Goal: Task Accomplishment & Management: Manage account settings

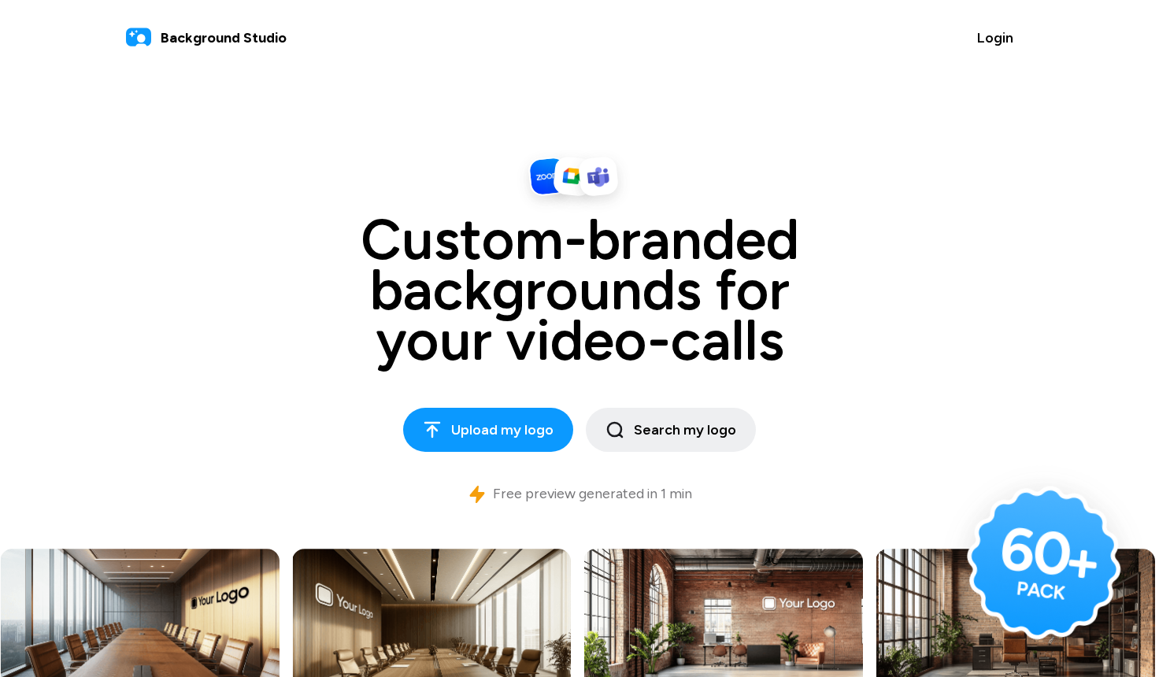
click at [205, 35] on span "Background Studio" at bounding box center [224, 38] width 126 height 21
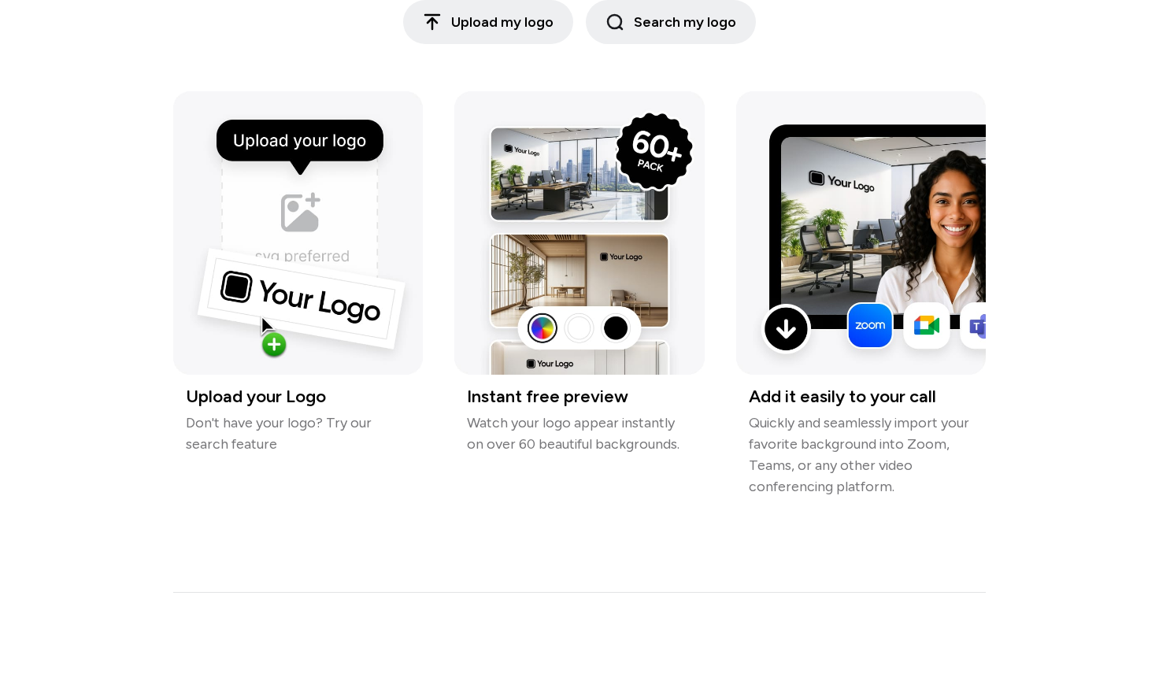
scroll to position [3450, 0]
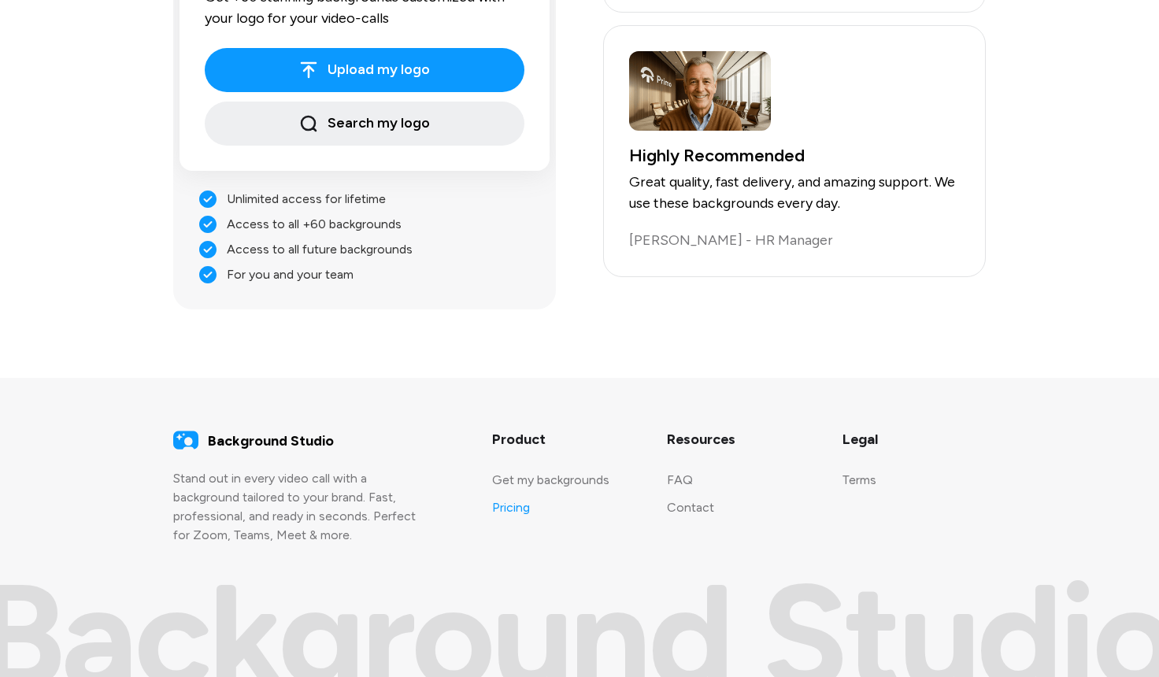
click at [529, 508] on link "Pricing" at bounding box center [511, 507] width 38 height 15
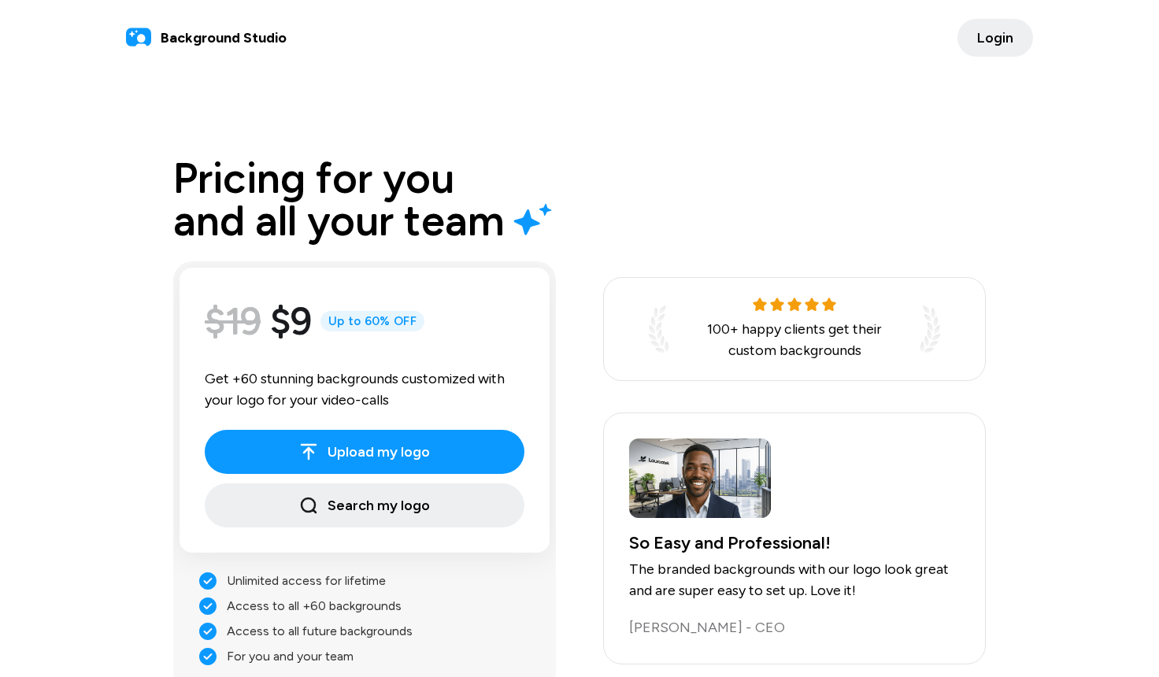
click at [992, 33] on span "Login" at bounding box center [995, 38] width 36 height 21
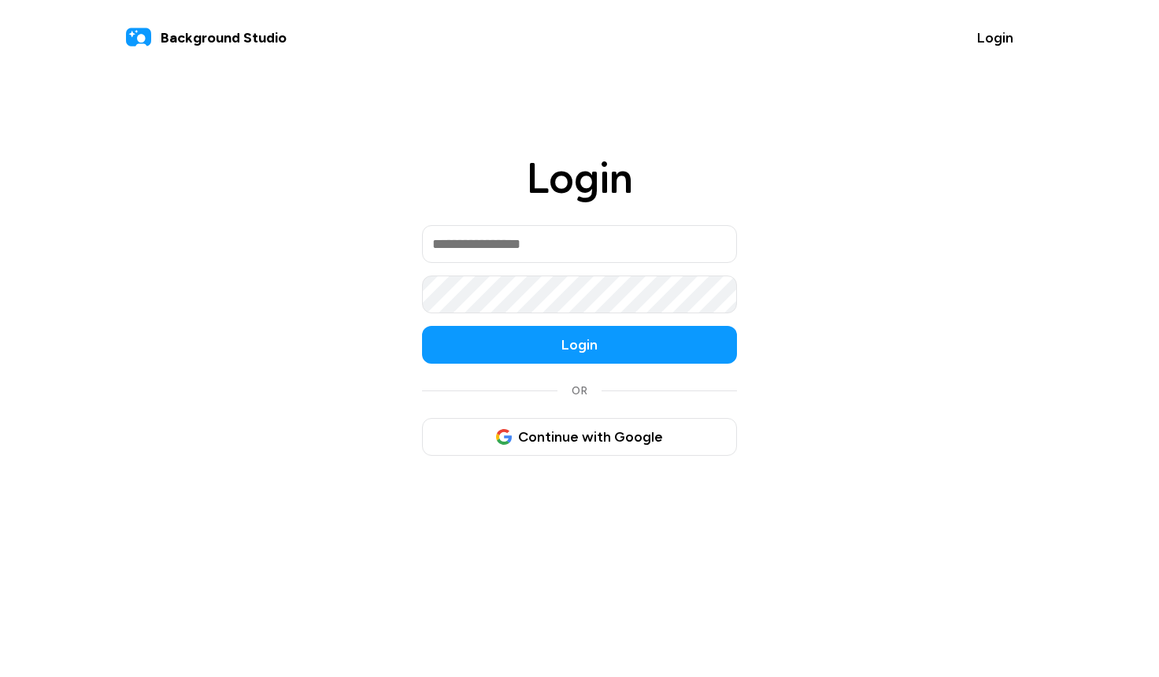
click at [561, 246] on input "email" at bounding box center [579, 244] width 315 height 38
click at [491, 250] on input "email" at bounding box center [579, 244] width 315 height 38
click at [384, 262] on div "Login Login OR Continue with Google" at bounding box center [579, 307] width 945 height 336
click at [474, 237] on input "email" at bounding box center [579, 244] width 315 height 38
type input "**********"
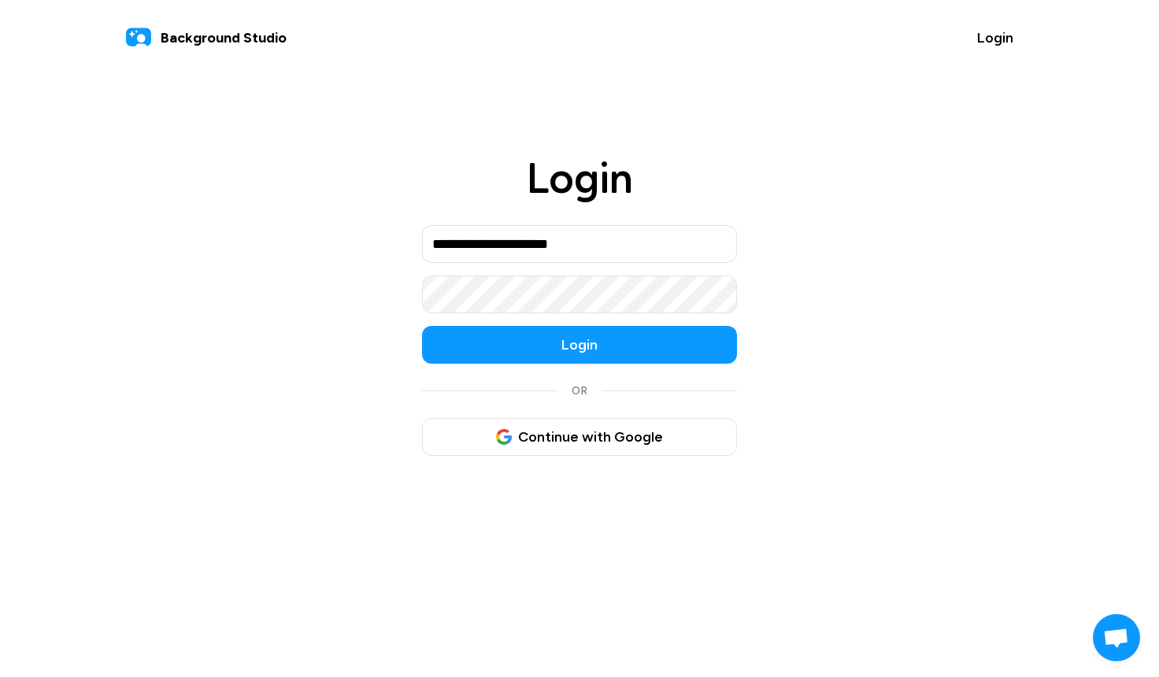
click at [422, 326] on button "Login" at bounding box center [579, 345] width 315 height 38
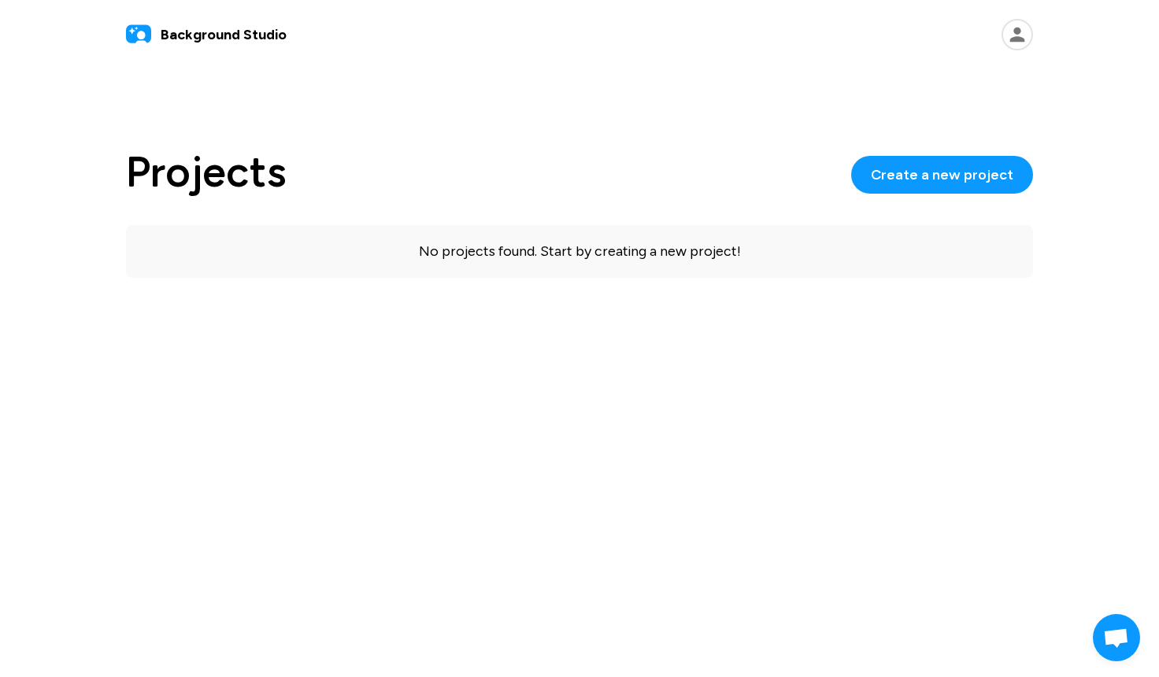
click at [280, 126] on div "Background Studio Projects Create a new project No projects found. Start by cre…" at bounding box center [579, 148] width 1159 height 297
click at [235, 33] on span "Background Studio" at bounding box center [224, 34] width 126 height 21
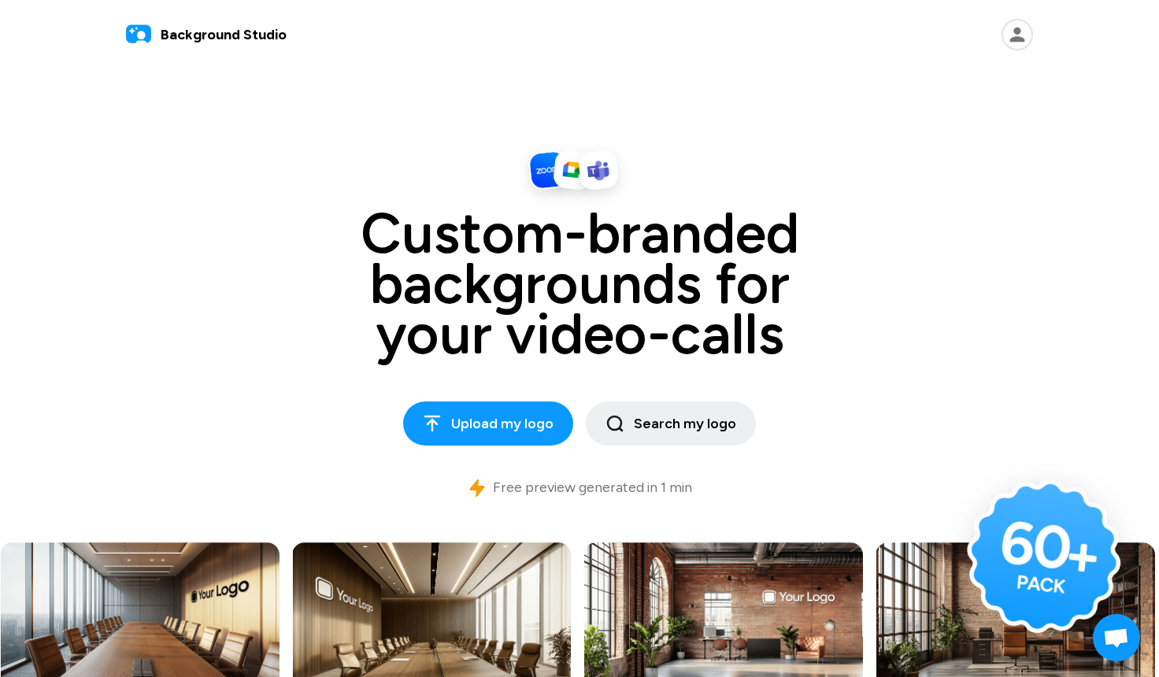
click at [1017, 33] on icon at bounding box center [1017, 35] width 15 height 15
click at [902, 78] on link "Projects" at bounding box center [931, 79] width 194 height 31
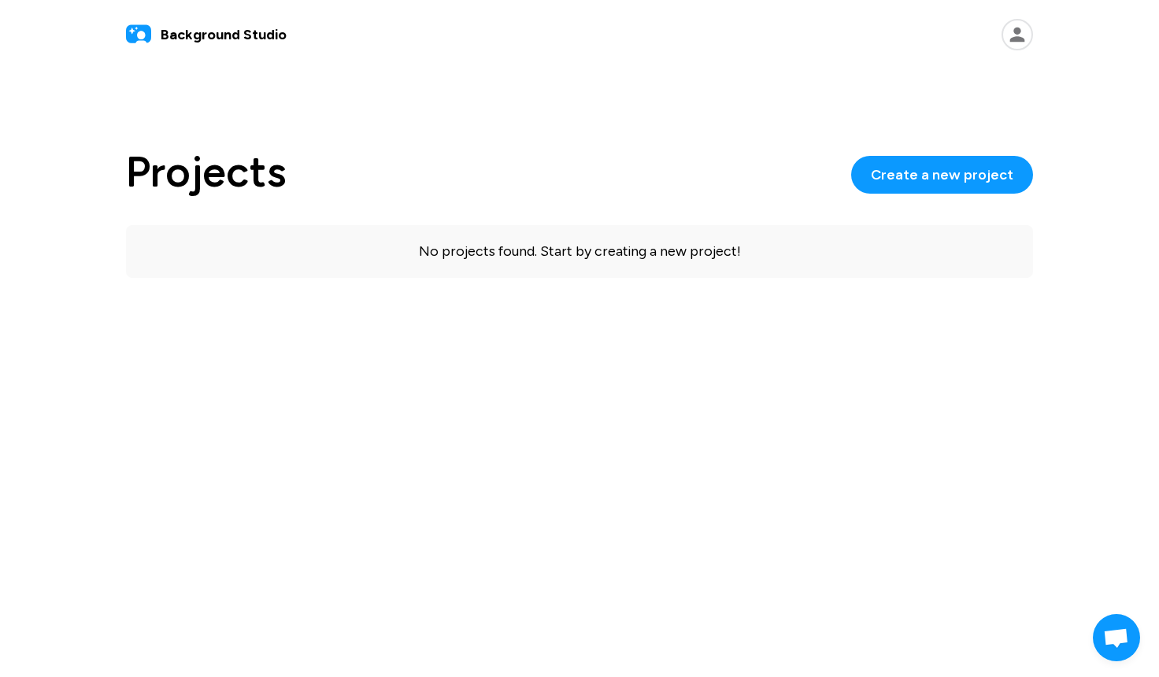
click at [1025, 45] on icon at bounding box center [1017, 34] width 31 height 31
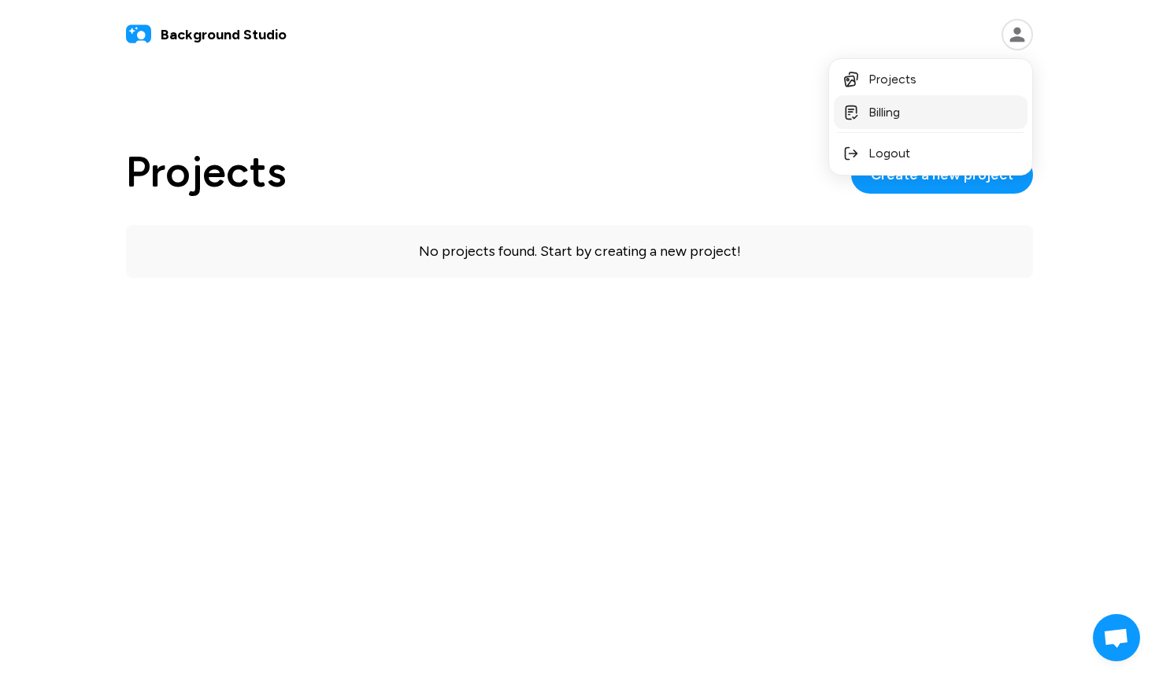
click at [919, 115] on button "Billing" at bounding box center [931, 112] width 194 height 34
click at [912, 282] on div "Projects Create a new project No projects found. Start by creating a new projec…" at bounding box center [579, 214] width 945 height 165
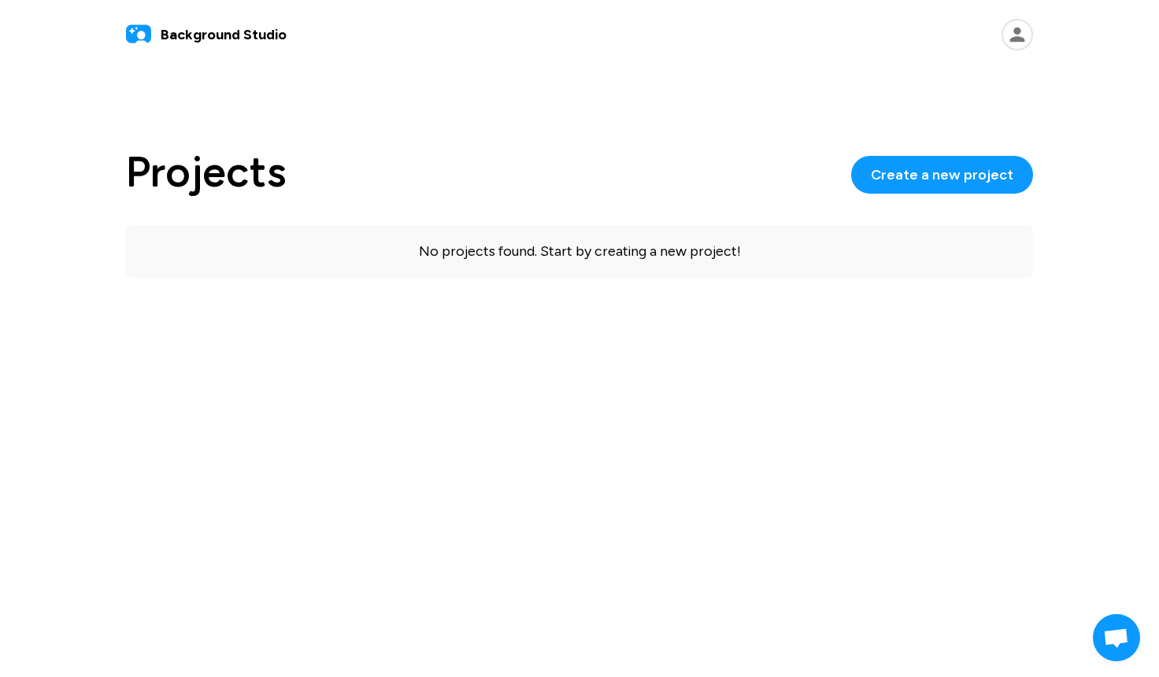
click at [231, 33] on span "Background Studio" at bounding box center [224, 34] width 126 height 21
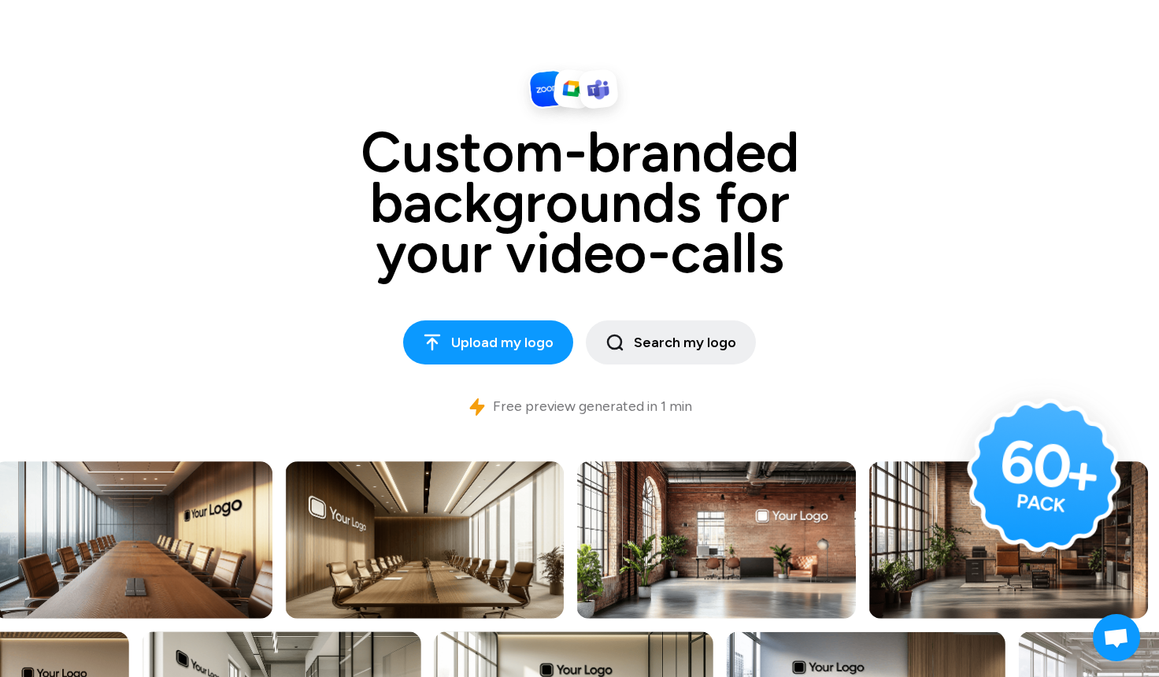
scroll to position [154, 0]
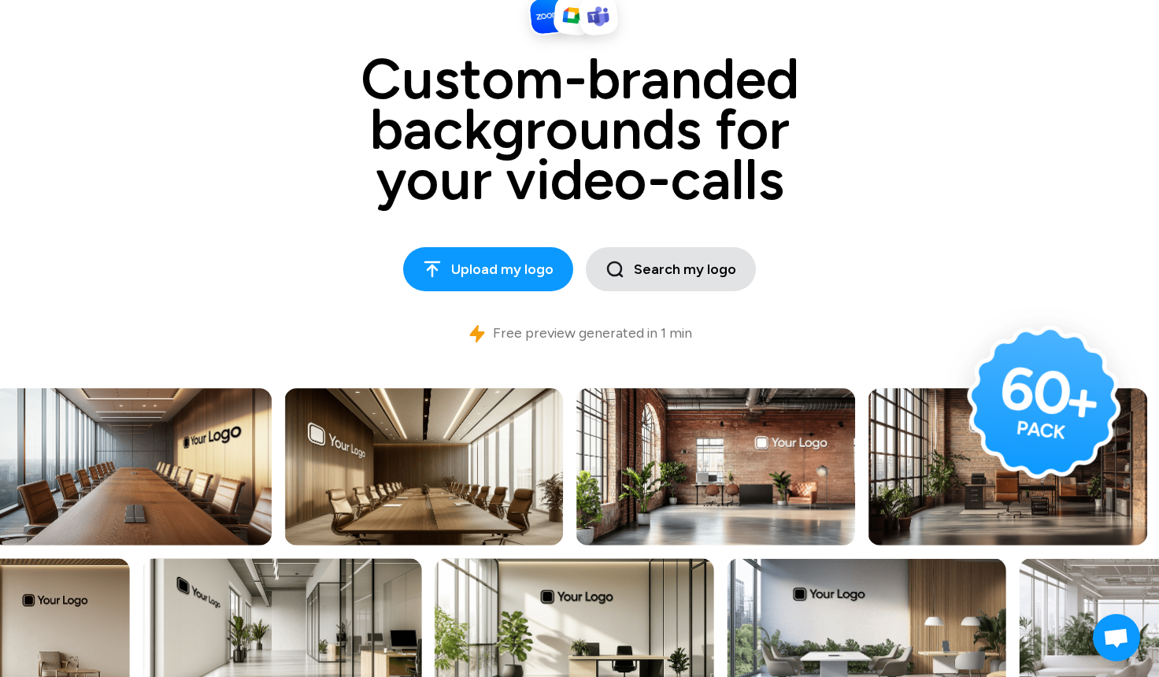
click at [661, 255] on button "Search my logo" at bounding box center [671, 269] width 170 height 44
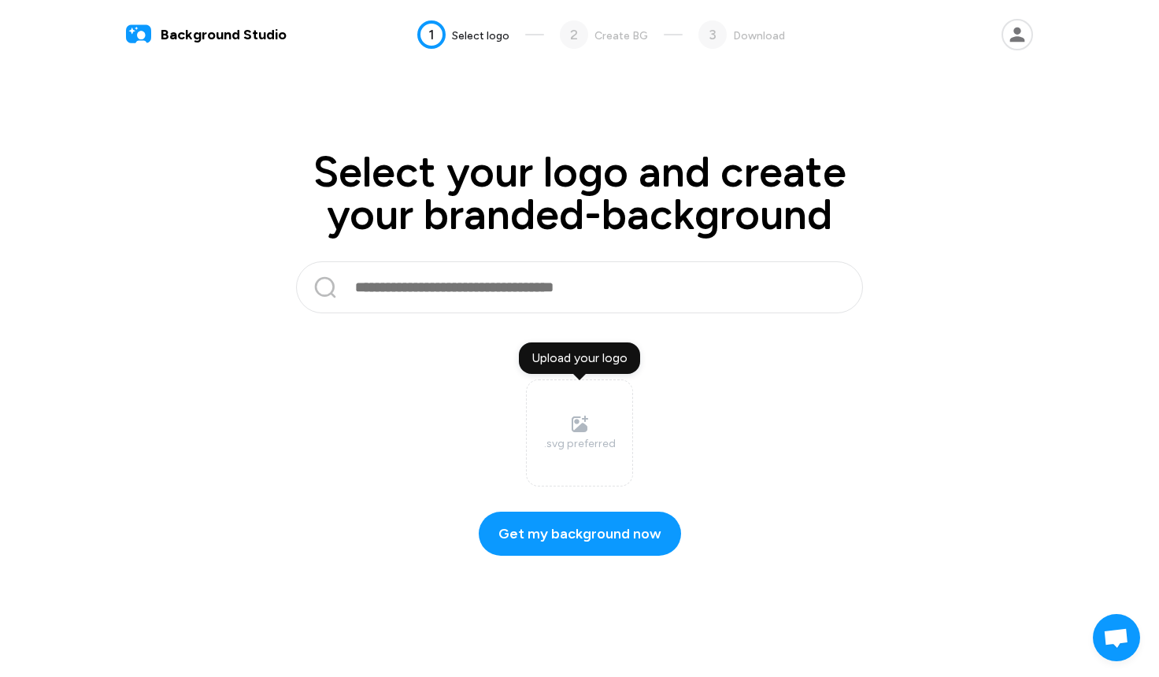
click at [1010, 36] on icon at bounding box center [1017, 34] width 31 height 31
click at [896, 112] on button "Billing" at bounding box center [931, 112] width 194 height 34
click at [887, 83] on link "Projects" at bounding box center [931, 79] width 194 height 31
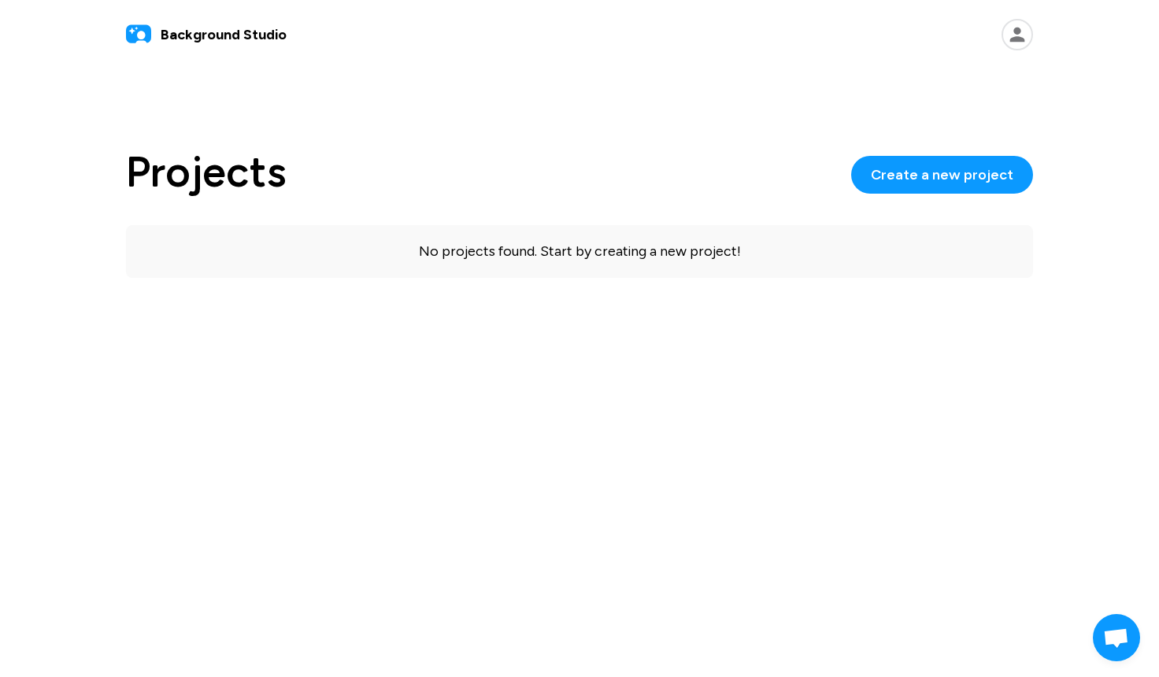
click at [180, 34] on span "Background Studio" at bounding box center [224, 34] width 126 height 21
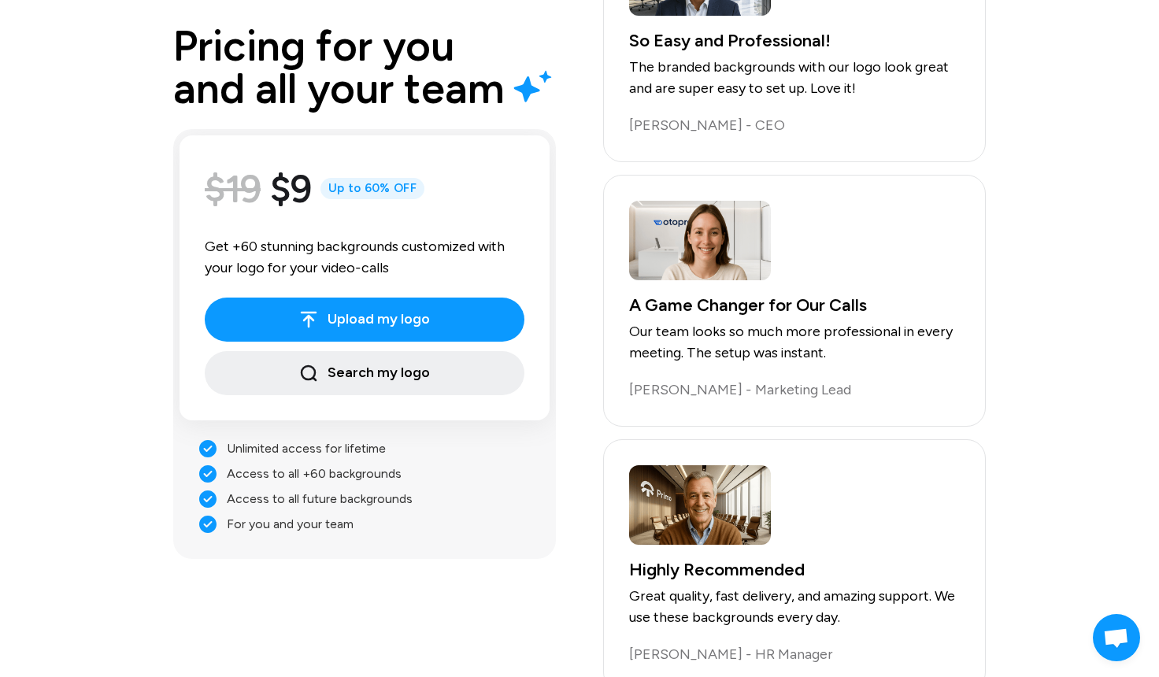
scroll to position [2992, 0]
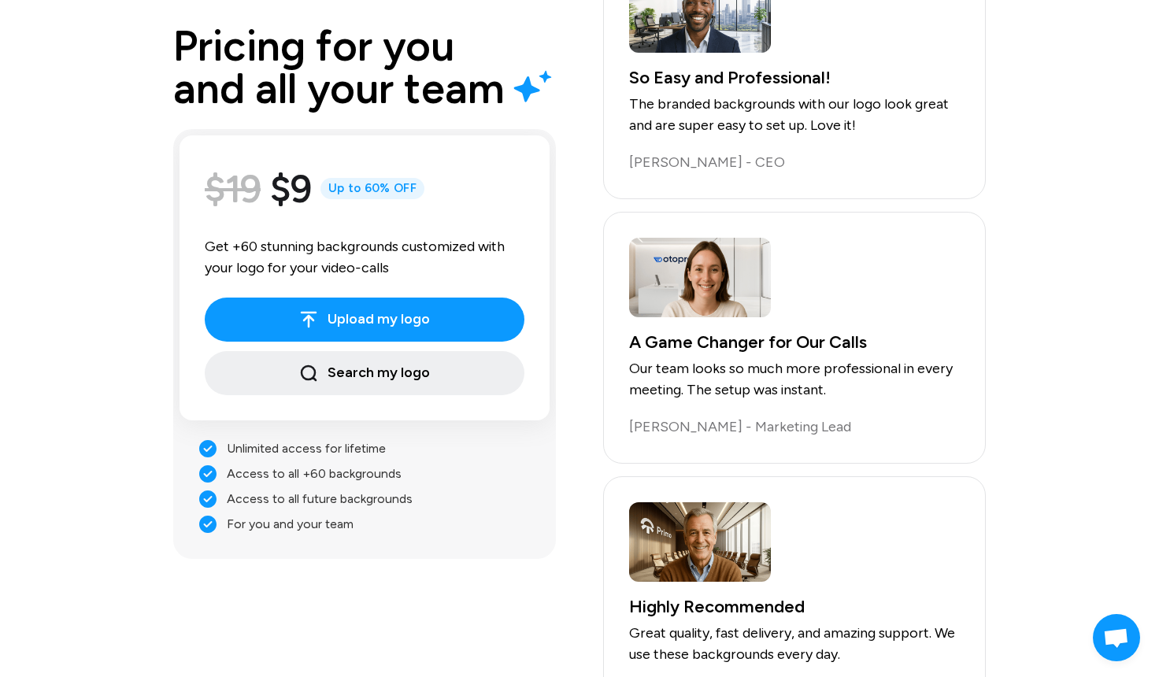
click at [352, 172] on div "$19 $9 Up to 60% OFF" at bounding box center [365, 189] width 320 height 57
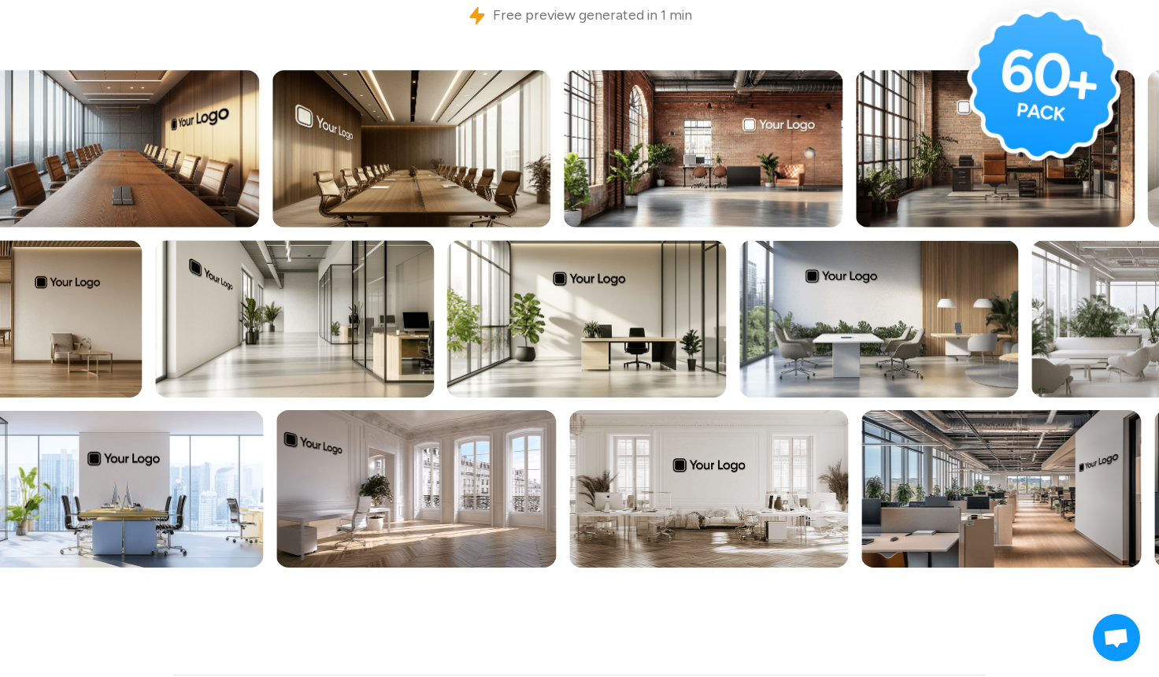
scroll to position [0, 0]
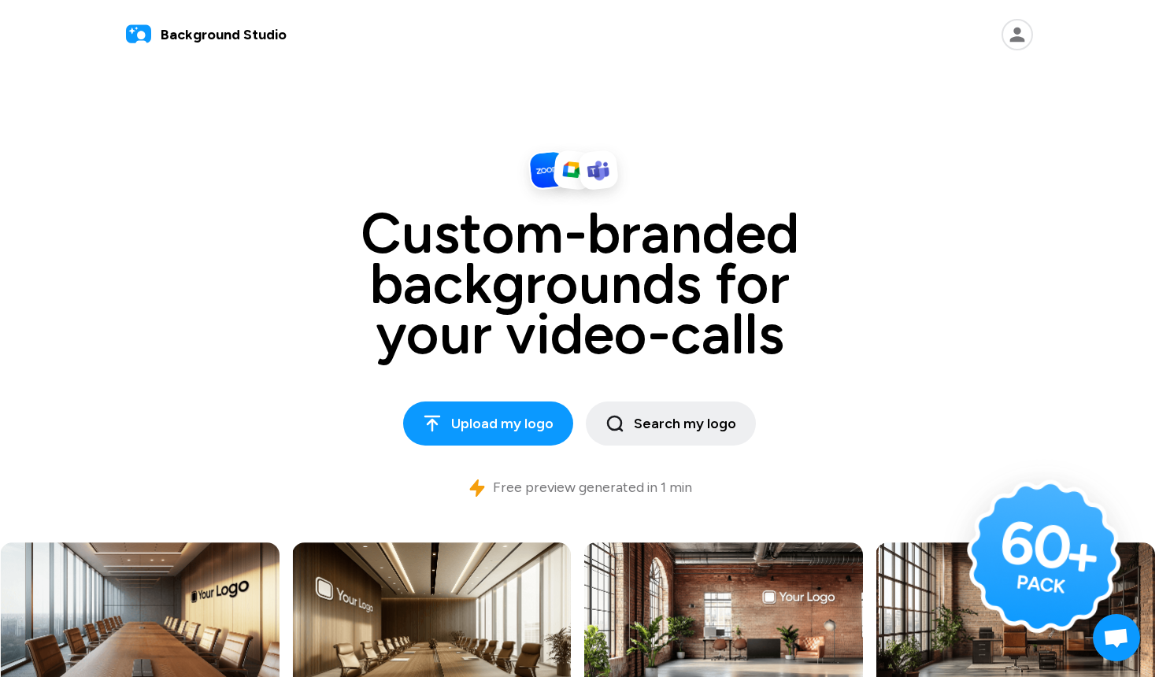
click at [1013, 40] on icon at bounding box center [1017, 35] width 15 height 15
click at [887, 106] on button "Billing" at bounding box center [931, 112] width 194 height 34
click at [204, 34] on span "Background Studio" at bounding box center [224, 34] width 126 height 21
